Goal: Information Seeking & Learning: Learn about a topic

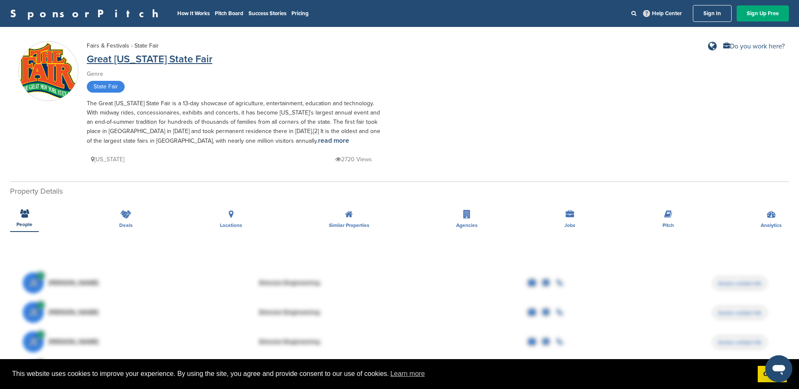
click at [104, 58] on link "Great [US_STATE] State Fair" at bounding box center [150, 59] width 126 height 12
drag, startPoint x: 86, startPoint y: 60, endPoint x: 201, endPoint y: 63, distance: 115.9
click at [201, 63] on div "Fairs & Festivals - State Fair Great New York State Fair Genre State Fair The G…" at bounding box center [400, 105] width 762 height 128
drag, startPoint x: 201, startPoint y: 63, endPoint x: 176, endPoint y: 57, distance: 25.6
copy link "Great [US_STATE] State Fair"
